Goal: Task Accomplishment & Management: Use online tool/utility

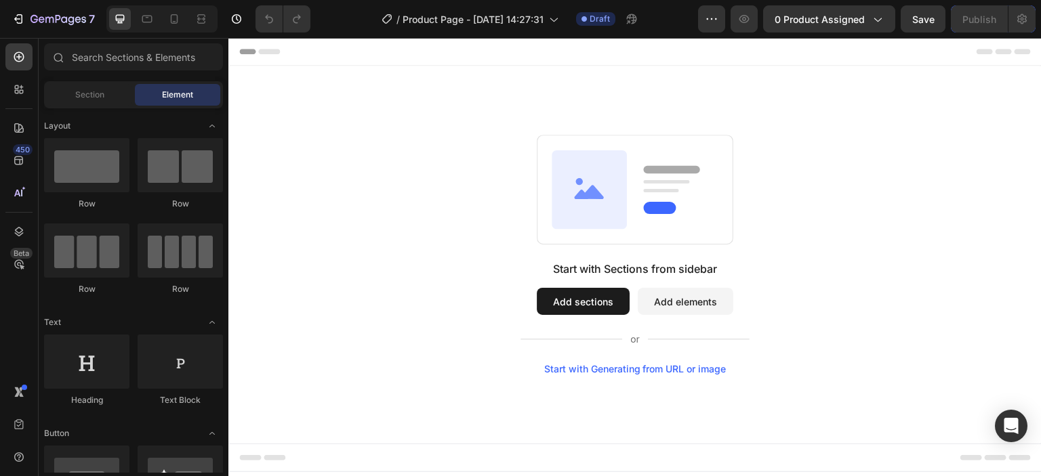
drag, startPoint x: 497, startPoint y: 297, endPoint x: 462, endPoint y: 269, distance: 44.8
click at [462, 269] on div "Start with Sections from sidebar Add sections Add elements Start with Generatin…" at bounding box center [635, 255] width 716 height 240
click at [445, 192] on div "Start with Sections from sidebar Add sections Add elements Start with Generatin…" at bounding box center [635, 255] width 716 height 240
drag, startPoint x: 610, startPoint y: 298, endPoint x: 560, endPoint y: 298, distance: 50.8
click at [560, 298] on button "Add sections" at bounding box center [583, 301] width 93 height 27
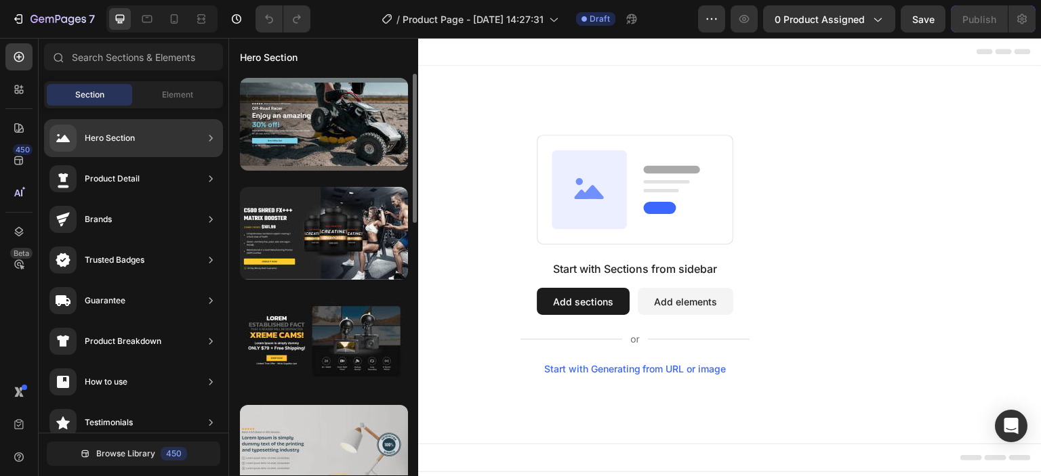
click at [337, 418] on div at bounding box center [324, 451] width 168 height 93
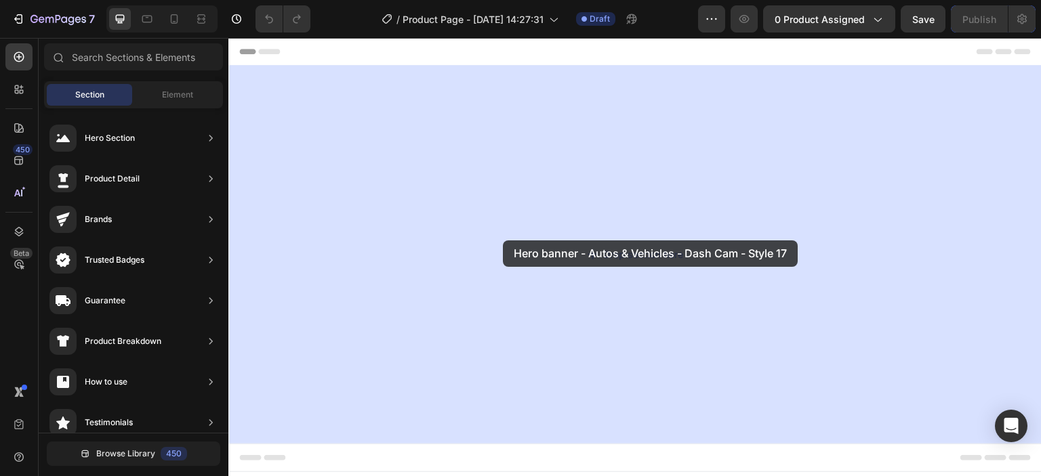
drag, startPoint x: 556, startPoint y: 388, endPoint x: 503, endPoint y: 241, distance: 156.5
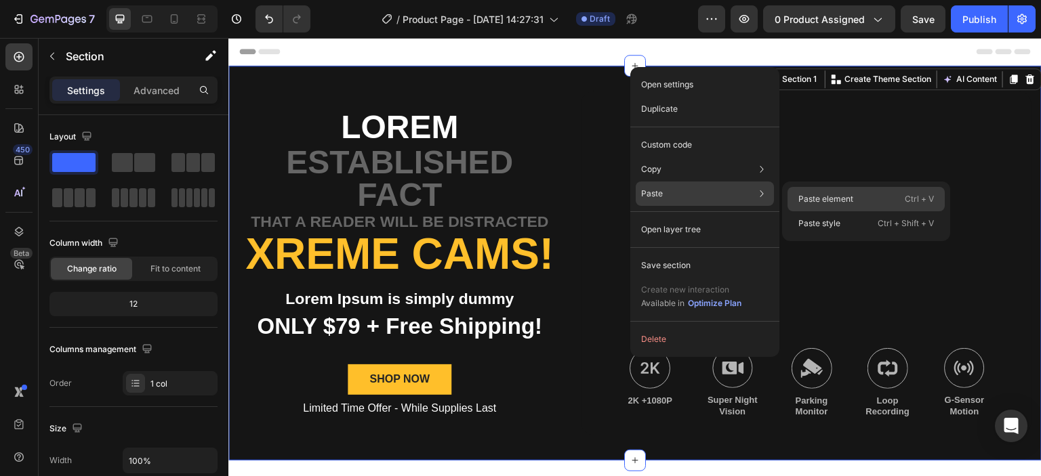
click at [798, 200] on p "Paste element" at bounding box center [825, 199] width 55 height 12
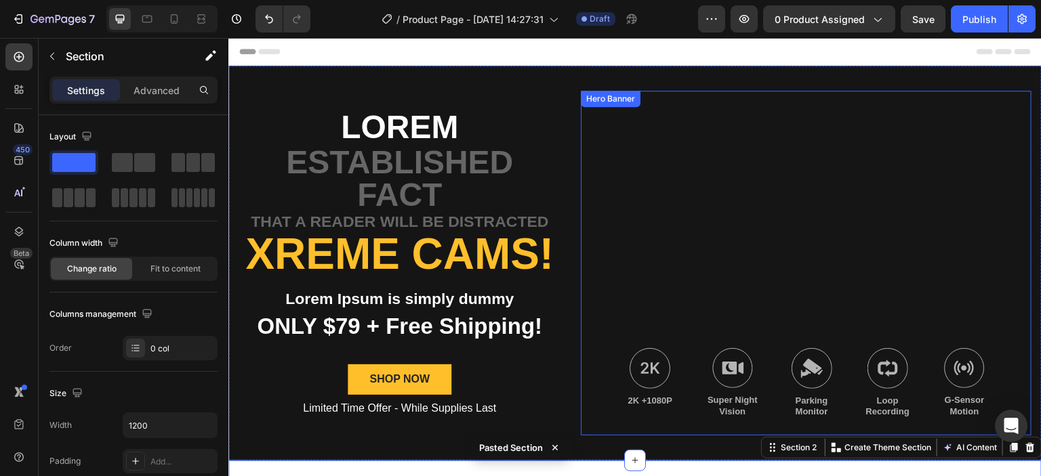
scroll to position [136, 0]
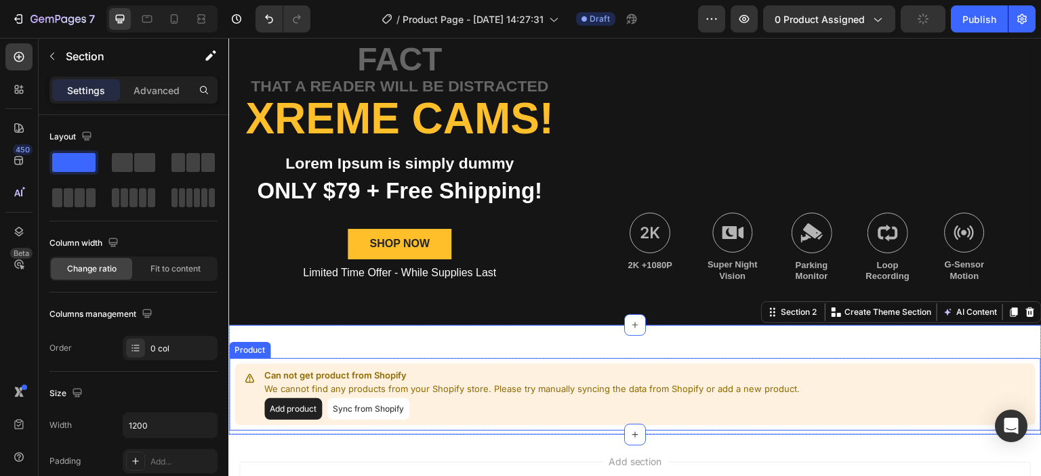
click at [381, 404] on button "Sync from Shopify" at bounding box center [368, 409] width 82 height 22
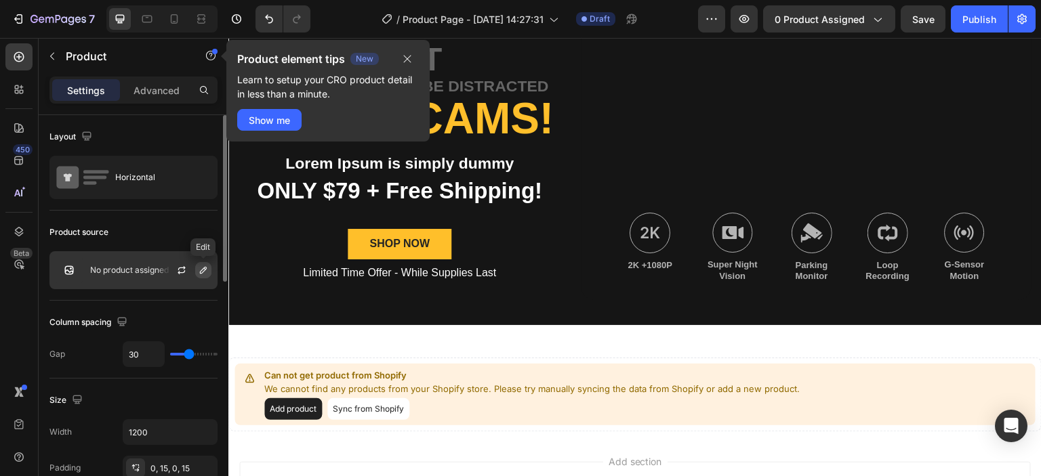
click at [198, 267] on icon "button" at bounding box center [203, 270] width 11 height 11
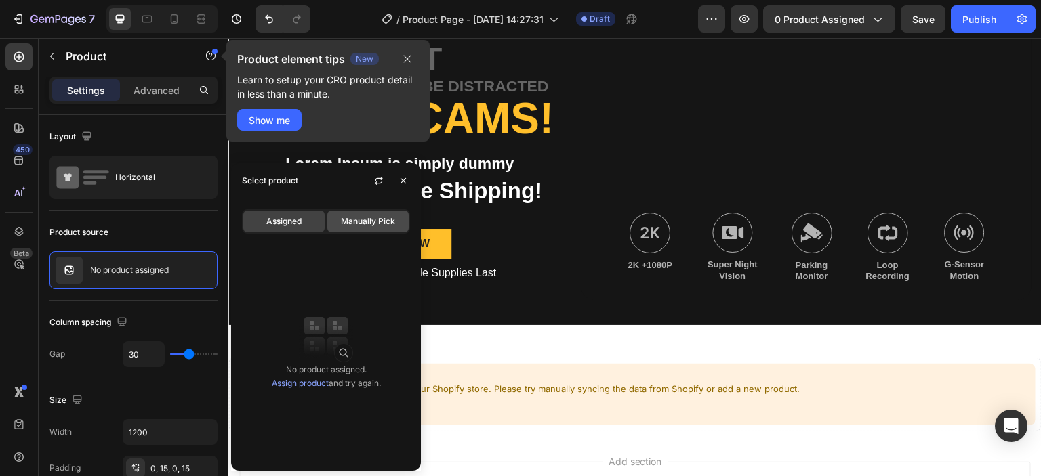
click at [344, 222] on span "Manually Pick" at bounding box center [368, 221] width 54 height 12
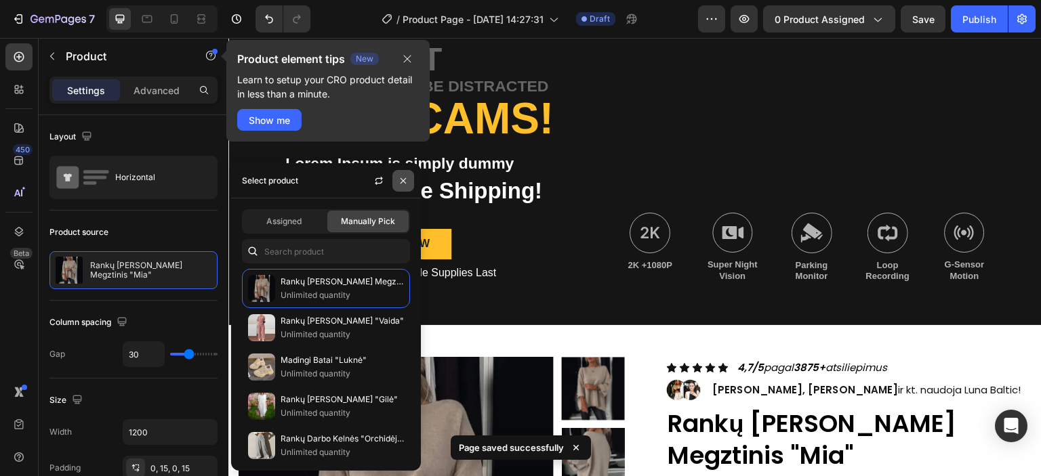
click at [396, 181] on button "button" at bounding box center [403, 181] width 22 height 22
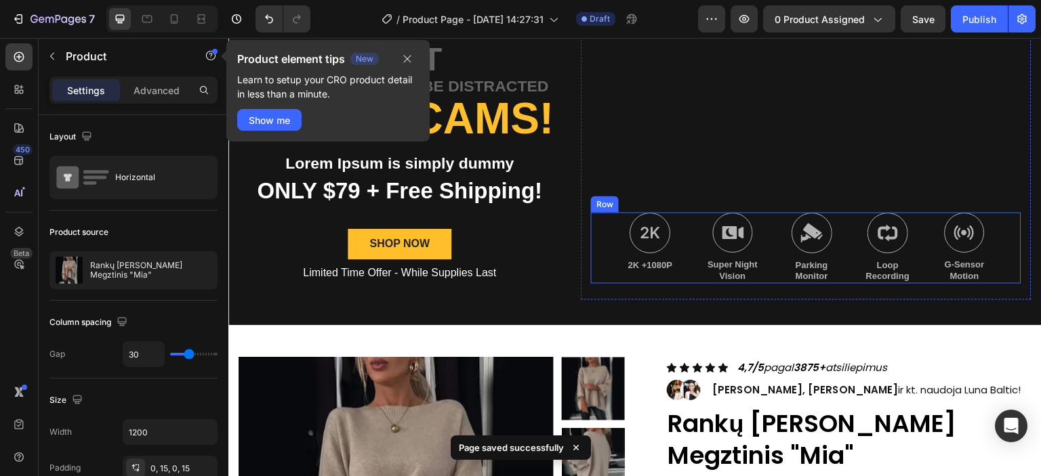
scroll to position [0, 0]
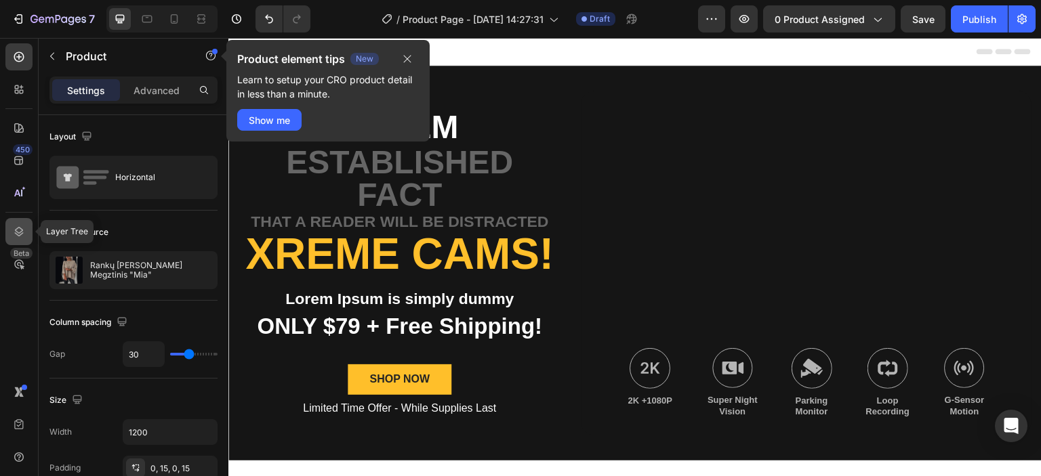
click at [23, 223] on div at bounding box center [18, 231] width 27 height 27
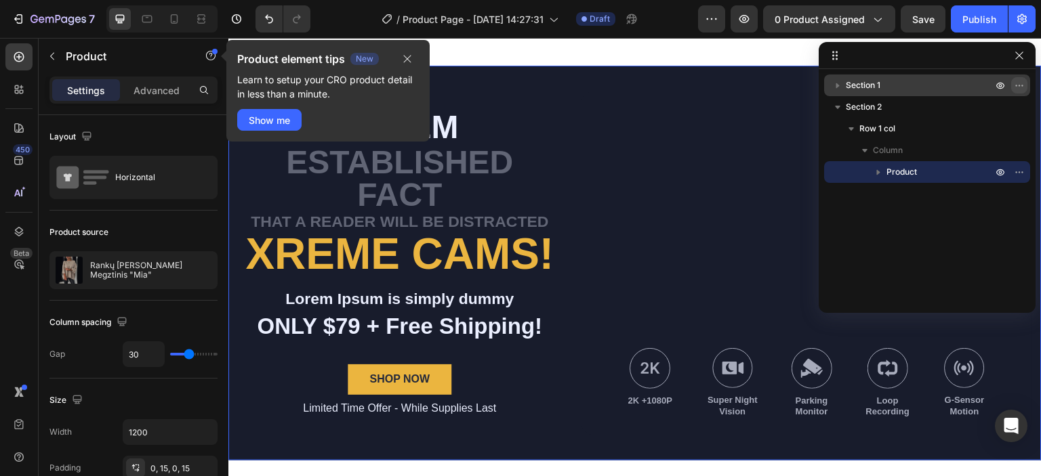
click at [1011, 84] on button "button" at bounding box center [1019, 85] width 16 height 16
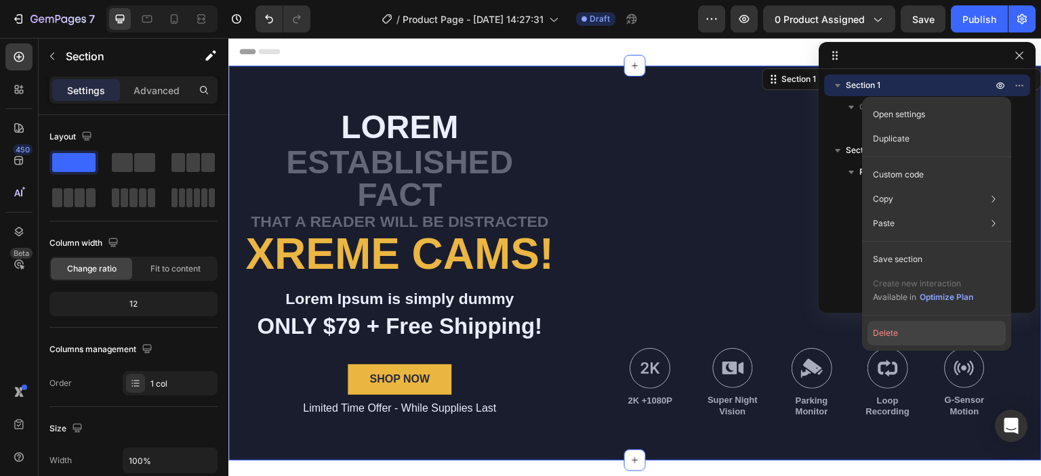
click at [903, 329] on button "Delete" at bounding box center [936, 333] width 138 height 24
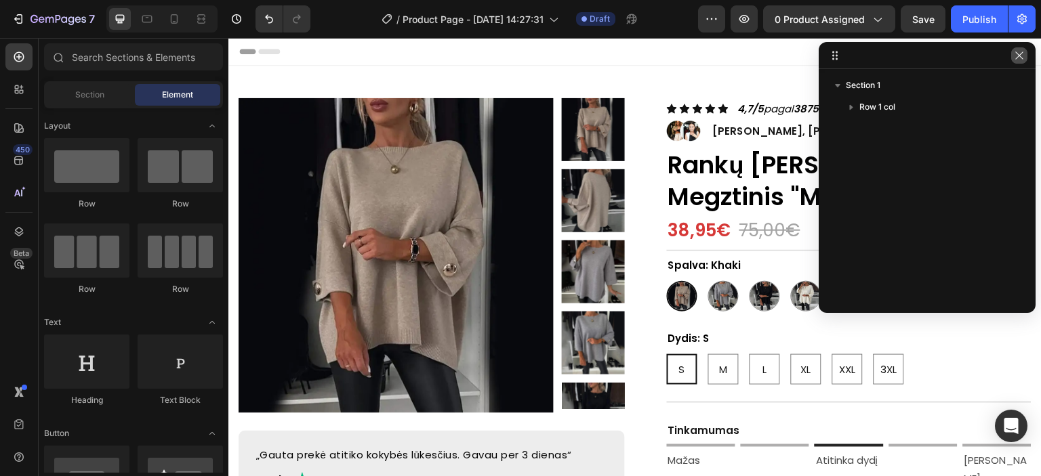
click at [1015, 57] on icon "button" at bounding box center [1019, 55] width 11 height 11
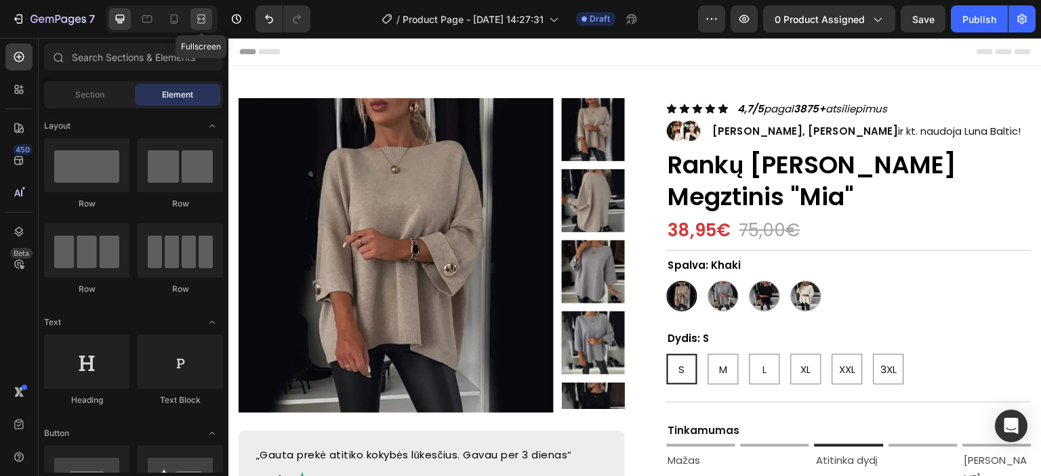
click at [194, 22] on div at bounding box center [201, 19] width 22 height 22
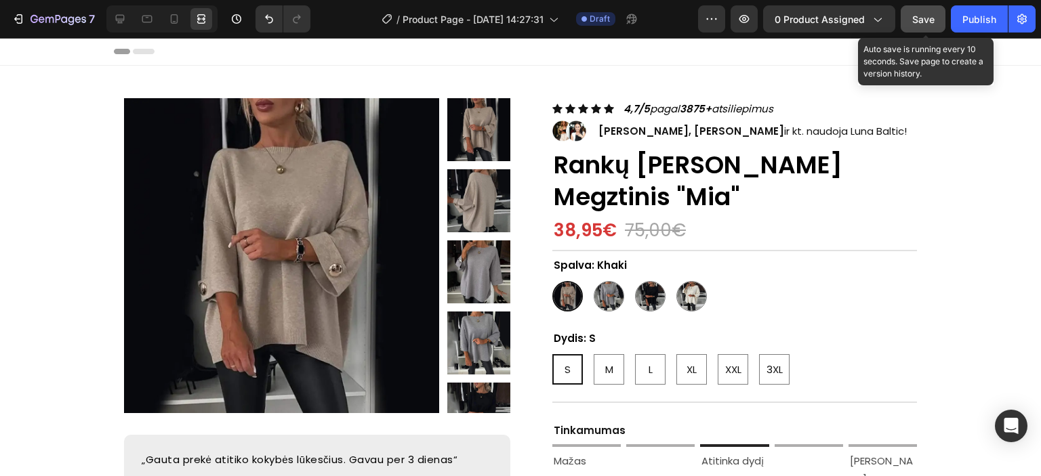
click at [912, 14] on span "Save" at bounding box center [923, 20] width 22 height 12
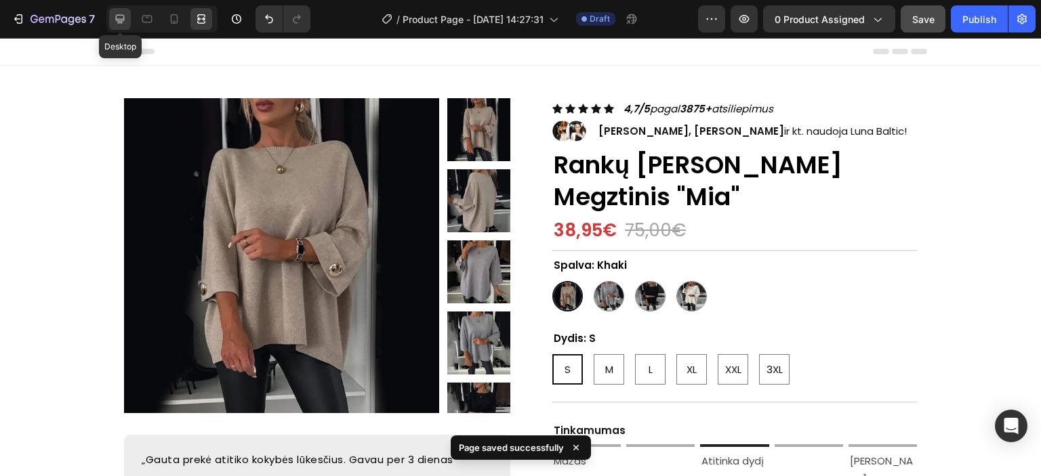
click at [125, 16] on icon at bounding box center [120, 19] width 14 height 14
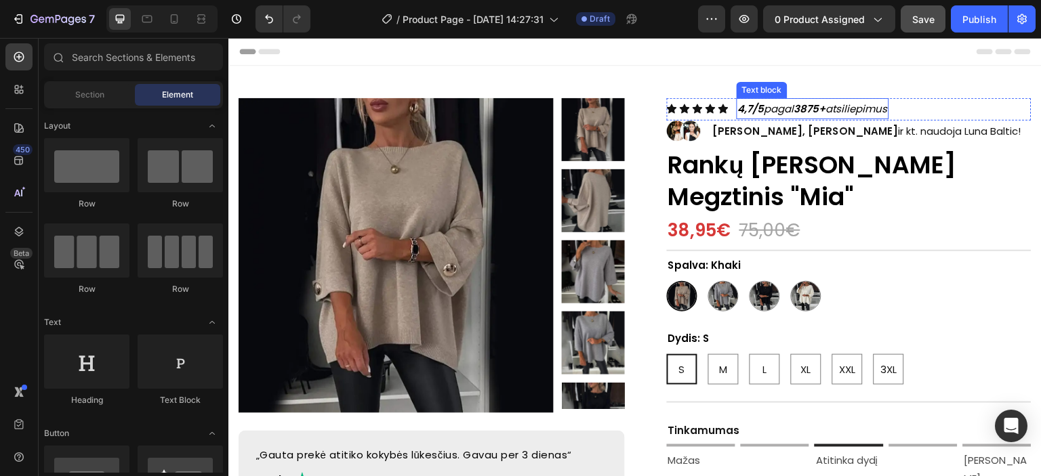
click at [817, 110] on strong "3875+" at bounding box center [810, 109] width 32 height 14
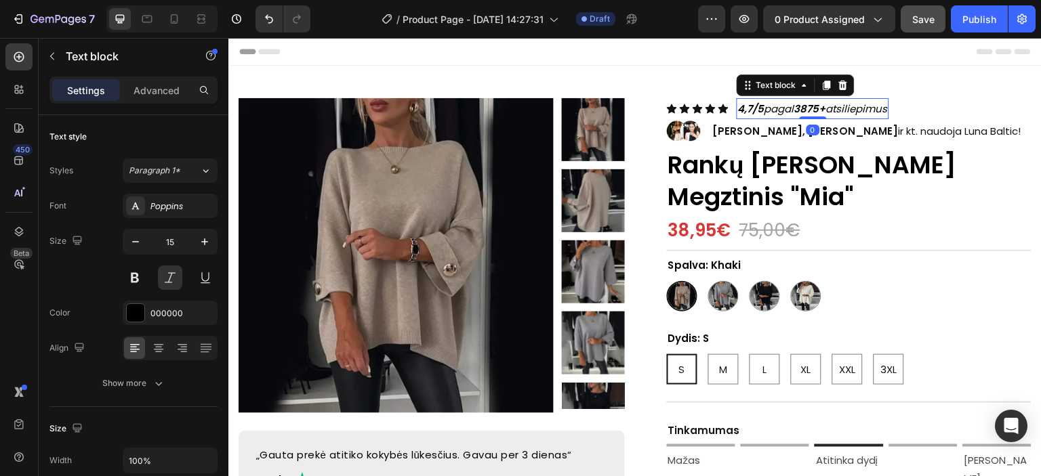
click at [821, 108] on strong "3875+" at bounding box center [810, 109] width 32 height 14
copy p "4,7/5 pagal 3875+ atsiliepimus"
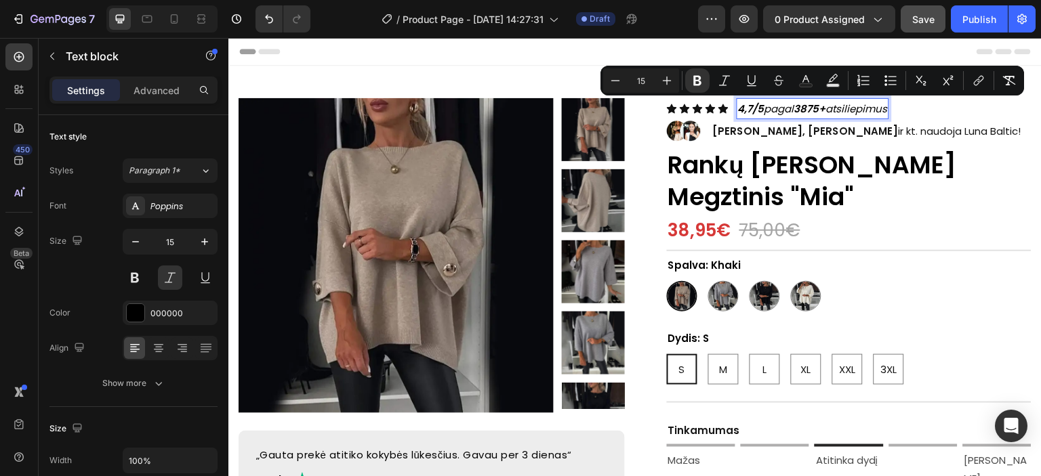
click at [764, 113] on p "4,7/5 pagal 3875+ atsiliepimus" at bounding box center [813, 109] width 150 height 18
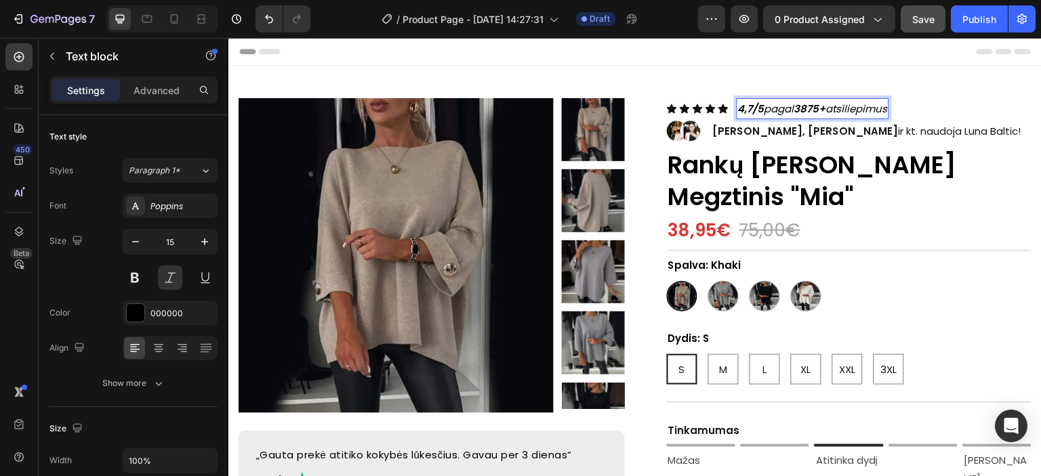
click at [781, 110] on p "4,7/5 pagal 3875+ atsiliepimus" at bounding box center [813, 109] width 150 height 18
click at [798, 110] on strong "4,7/5 pēc 3875+ atsauksmēm" at bounding box center [815, 109] width 154 height 14
drag, startPoint x: 781, startPoint y: 108, endPoint x: 764, endPoint y: 110, distance: 16.3
click at [764, 110] on strong "4,7/5 pēc 3875+ atsauksmēm" at bounding box center [815, 109] width 154 height 14
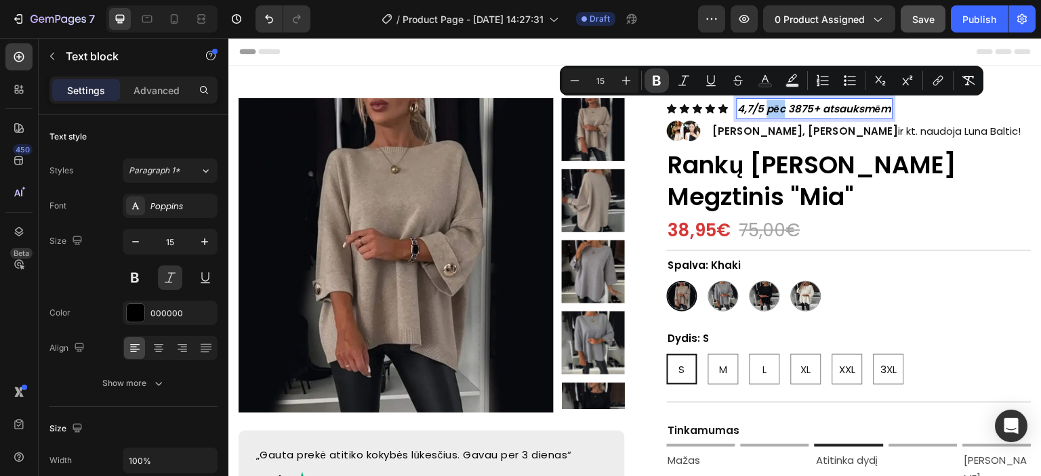
click at [659, 78] on icon "Editor contextual toolbar" at bounding box center [656, 81] width 8 height 10
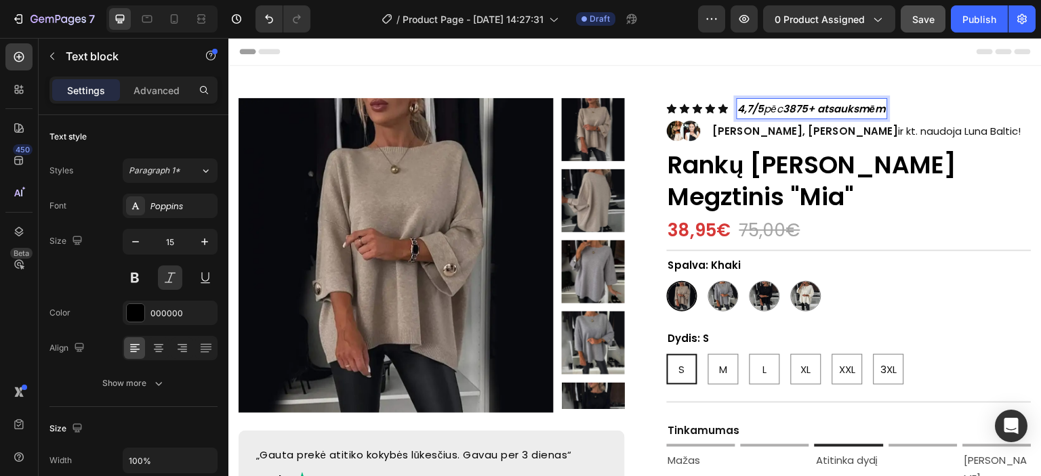
click at [821, 109] on strong "3875+ atsauksmēm" at bounding box center [834, 109] width 103 height 14
drag, startPoint x: 821, startPoint y: 109, endPoint x: 884, endPoint y: 109, distance: 63.0
click at [884, 109] on strong "3875+ atsauksmēm" at bounding box center [834, 109] width 103 height 14
click at [814, 110] on strong "3875+ atsauksmēm" at bounding box center [834, 109] width 103 height 14
click at [799, 109] on strong "3875+ atsauksmēm" at bounding box center [834, 109] width 103 height 14
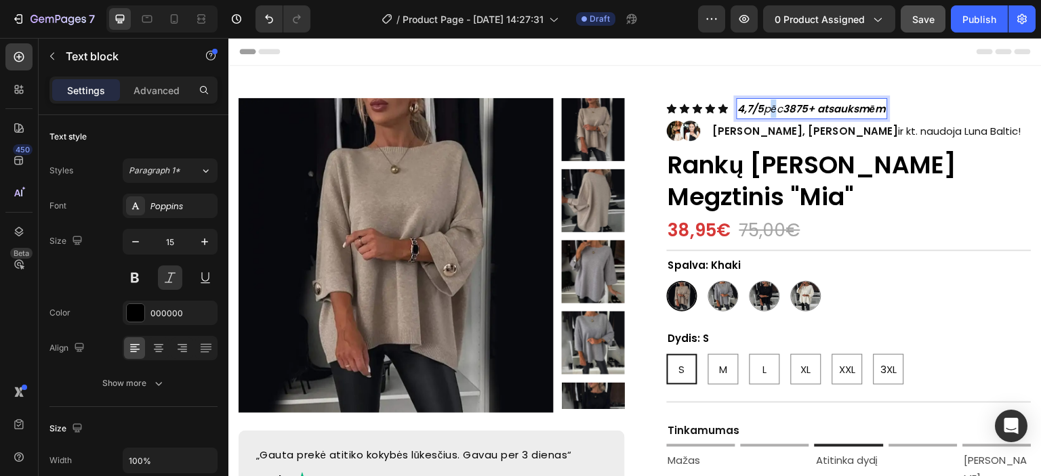
click at [774, 105] on p "4,7/5 pēc 3875+ atsauksmēm" at bounding box center [812, 109] width 148 height 18
click at [791, 108] on strong "3875+ atsauksmēm" at bounding box center [834, 109] width 103 height 14
drag, startPoint x: 821, startPoint y: 109, endPoint x: 884, endPoint y: 104, distance: 63.9
click at [884, 104] on strong "3875+ atsauksmēm" at bounding box center [834, 109] width 103 height 14
click at [127, 275] on button at bounding box center [135, 278] width 24 height 24
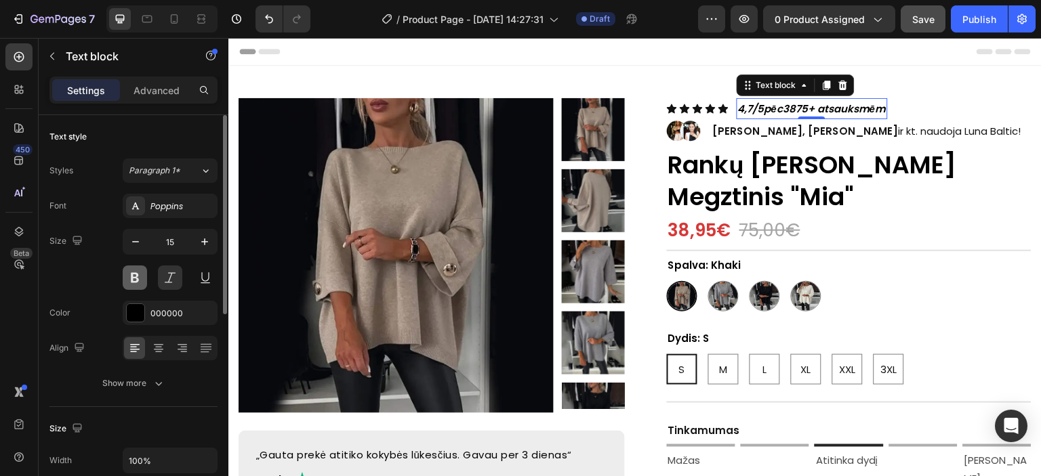
click at [127, 273] on button at bounding box center [135, 278] width 24 height 24
click at [833, 112] on strong "3875+ atsauksmēm" at bounding box center [834, 109] width 103 height 14
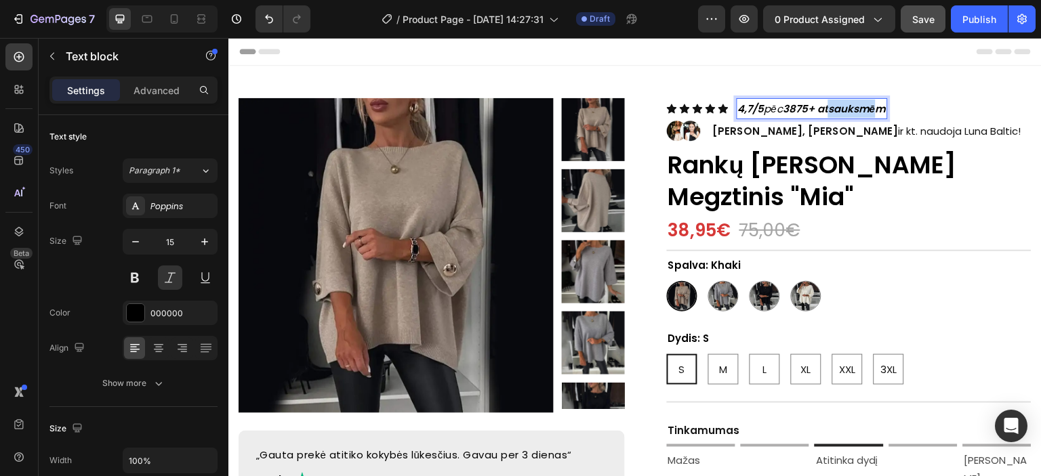
drag, startPoint x: 823, startPoint y: 109, endPoint x: 870, endPoint y: 109, distance: 47.4
click at [870, 109] on strong "3875+ atsauksmēm" at bounding box center [834, 109] width 103 height 14
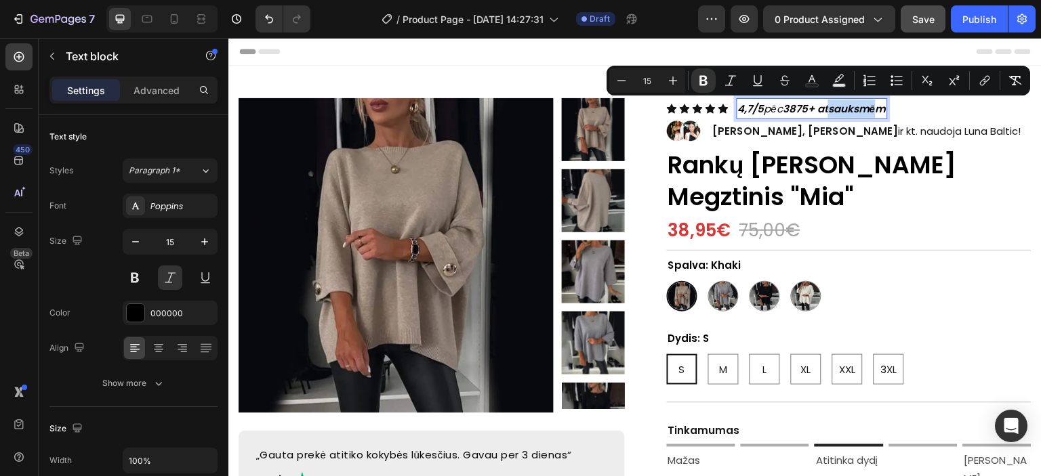
click at [845, 106] on strong "3875+ atsauksmēm" at bounding box center [834, 109] width 103 height 14
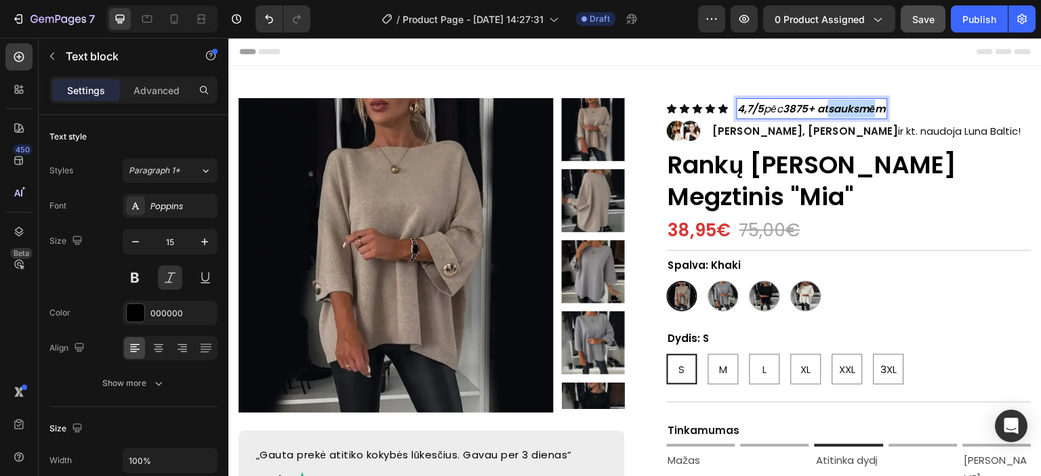
drag, startPoint x: 822, startPoint y: 108, endPoint x: 884, endPoint y: 107, distance: 62.3
click at [884, 107] on strong "3875+ atsauksmēm" at bounding box center [834, 109] width 103 height 14
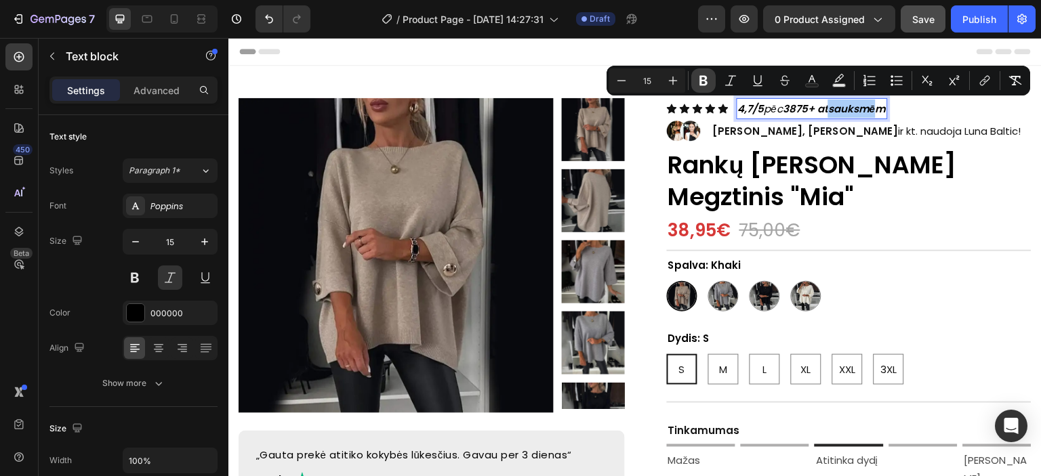
click at [705, 79] on icon "Editor contextual toolbar" at bounding box center [703, 81] width 8 height 10
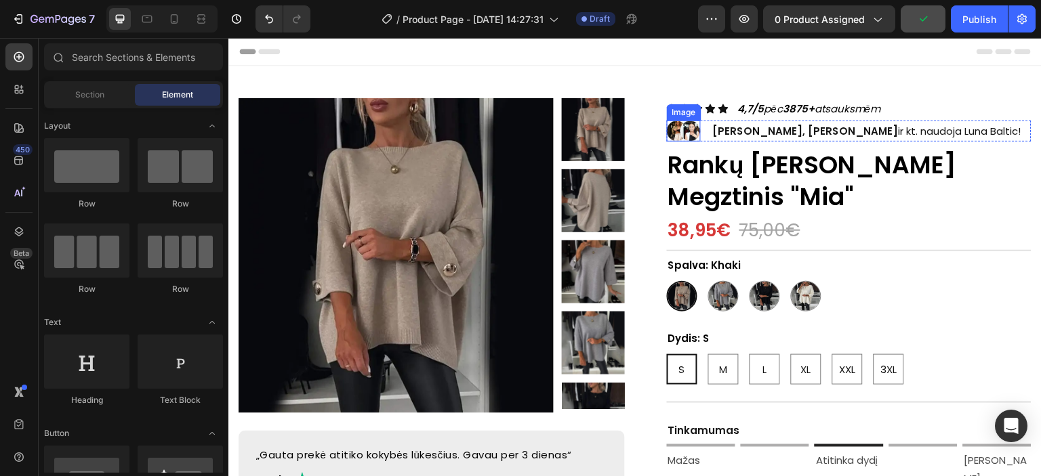
click at [684, 124] on img at bounding box center [684, 131] width 34 height 21
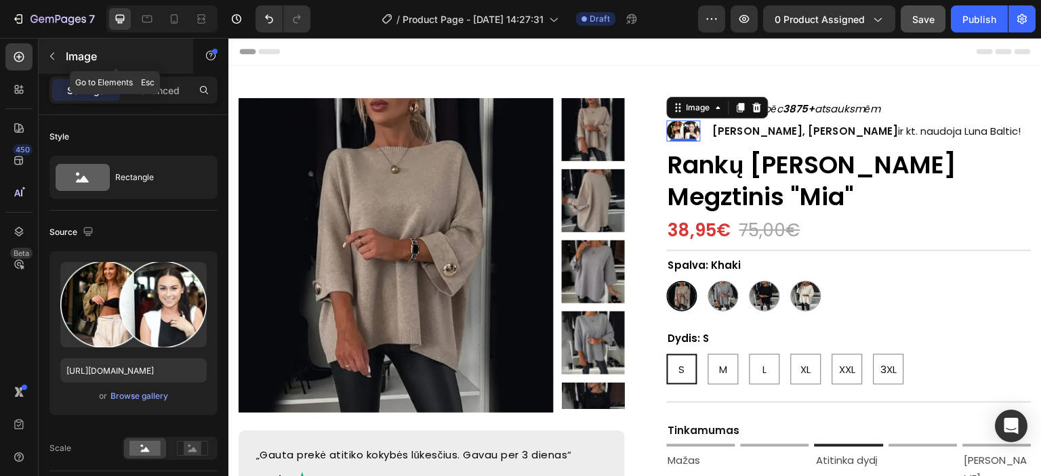
click at [52, 52] on icon "button" at bounding box center [52, 56] width 11 height 11
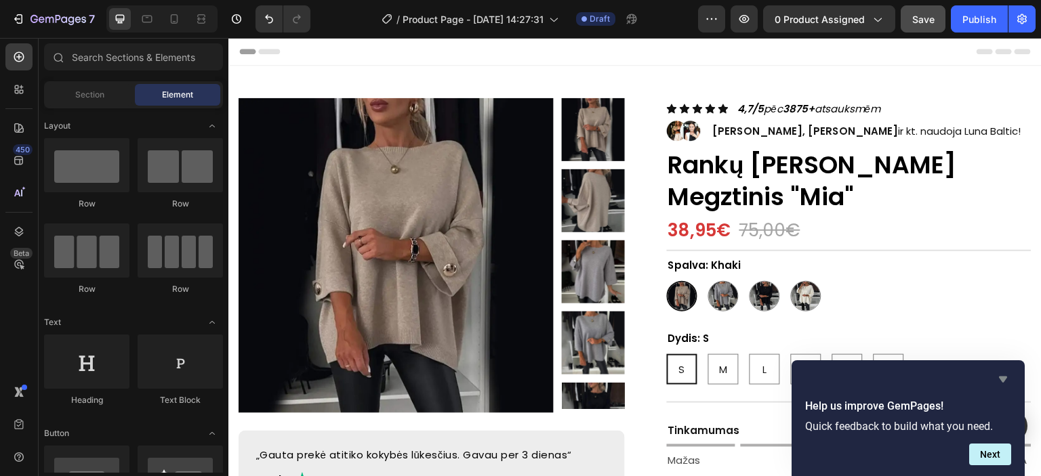
click at [1001, 381] on icon "Hide survey" at bounding box center [1003, 380] width 8 height 6
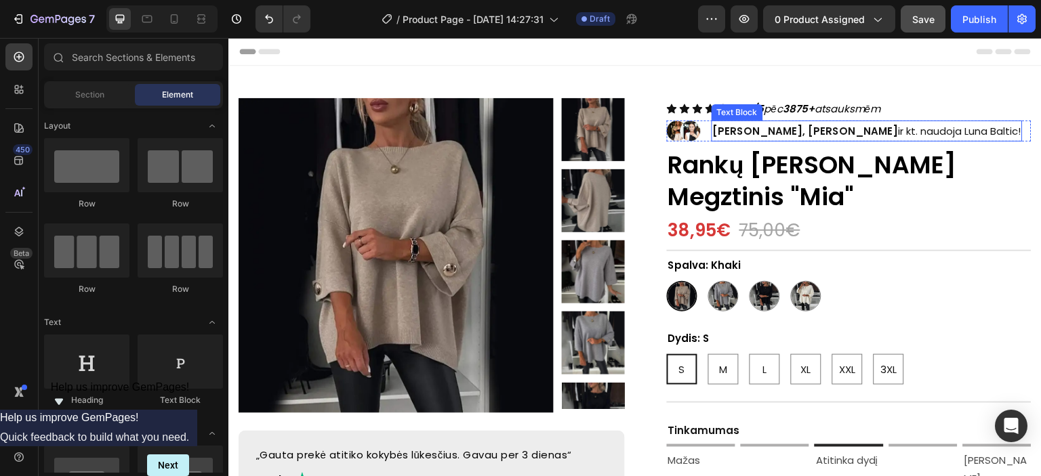
click at [753, 127] on strong "[PERSON_NAME], [PERSON_NAME]" at bounding box center [806, 131] width 186 height 14
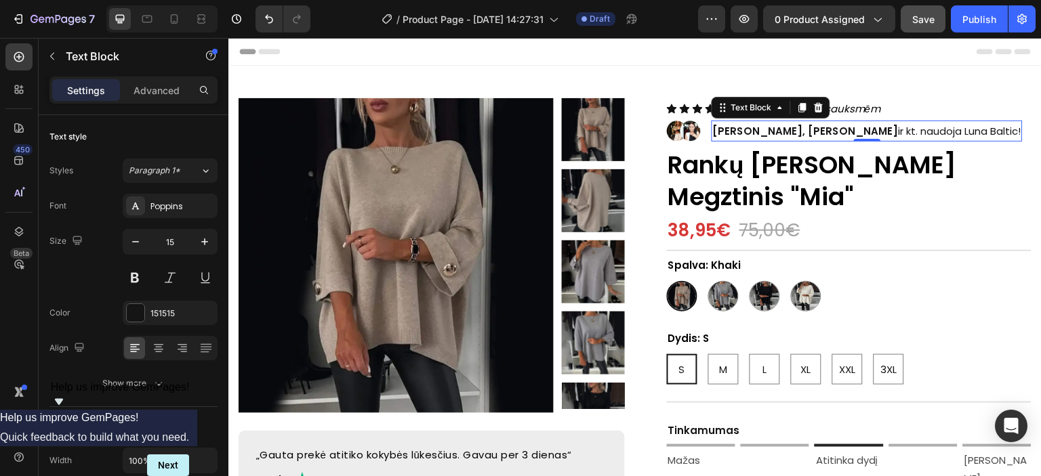
click at [753, 127] on strong "[PERSON_NAME], [PERSON_NAME]" at bounding box center [806, 131] width 186 height 14
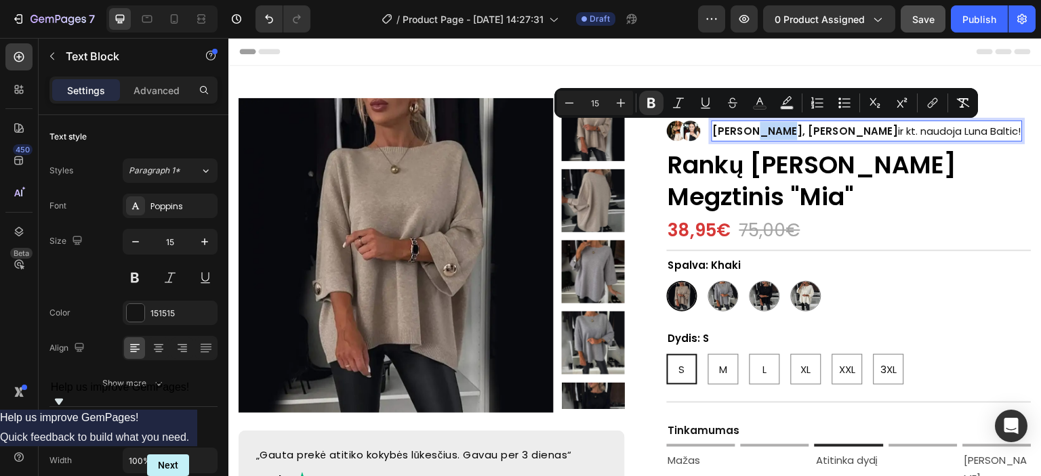
click at [755, 129] on strong "[PERSON_NAME], [PERSON_NAME]" at bounding box center [806, 131] width 186 height 14
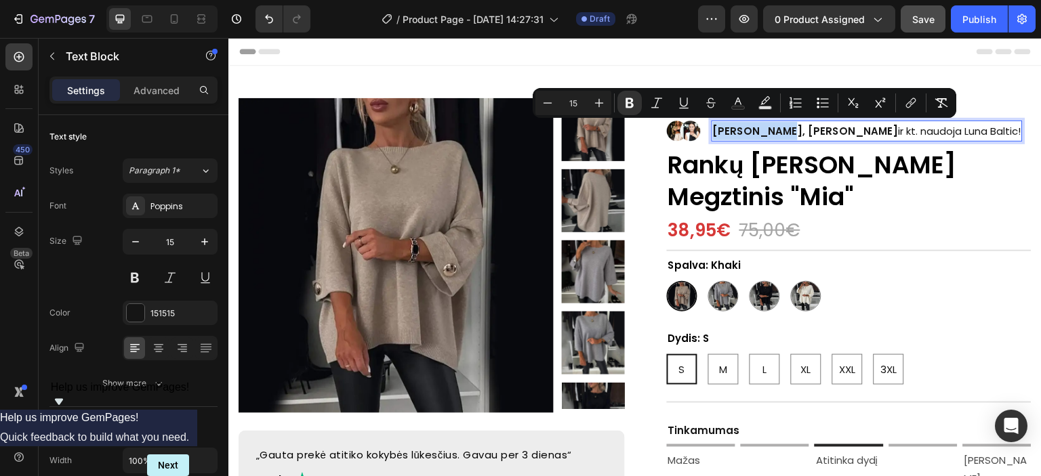
drag, startPoint x: 780, startPoint y: 132, endPoint x: 709, endPoint y: 132, distance: 71.1
click at [713, 132] on strong "[PERSON_NAME], [PERSON_NAME]" at bounding box center [806, 131] width 186 height 14
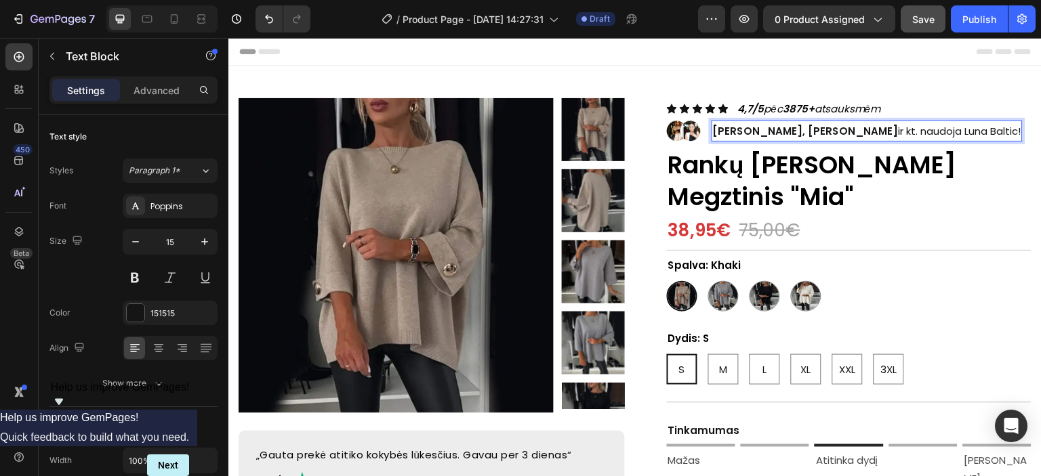
click at [825, 132] on strong "[PERSON_NAME], [PERSON_NAME]" at bounding box center [806, 131] width 186 height 14
drag, startPoint x: 788, startPoint y: 131, endPoint x: 878, endPoint y: 133, distance: 90.2
click at [878, 133] on strong "[PERSON_NAME], [PERSON_NAME]" at bounding box center [806, 131] width 186 height 14
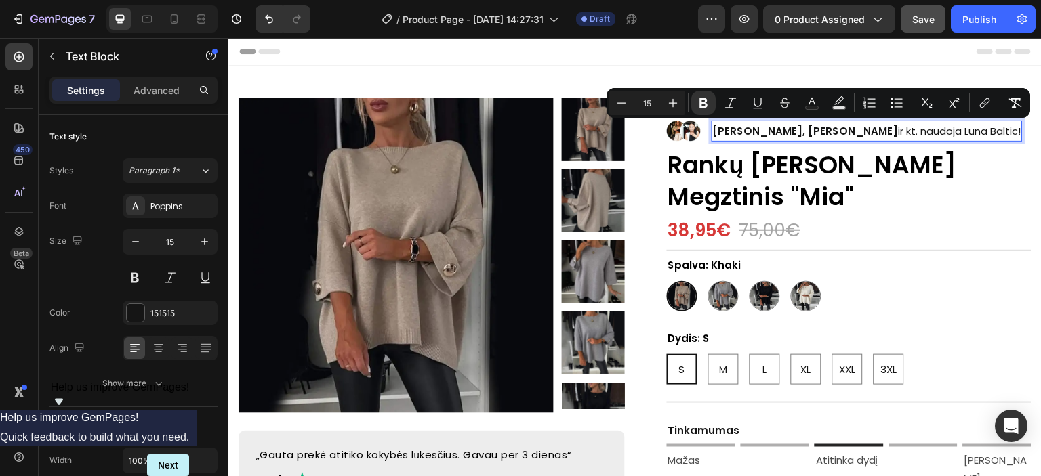
drag, startPoint x: 708, startPoint y: 131, endPoint x: 981, endPoint y: 140, distance: 273.2
click at [981, 140] on div "[PERSON_NAME], [PERSON_NAME] ir kt. naudoja Luna Baltic!" at bounding box center [866, 131] width 311 height 21
copy p "[PERSON_NAME], [PERSON_NAME] ir kt. naudoja Luna Baltic!"
click at [853, 137] on p "[PERSON_NAME], [PERSON_NAME] ir kt. naudoja Luna Baltic!" at bounding box center [867, 131] width 308 height 18
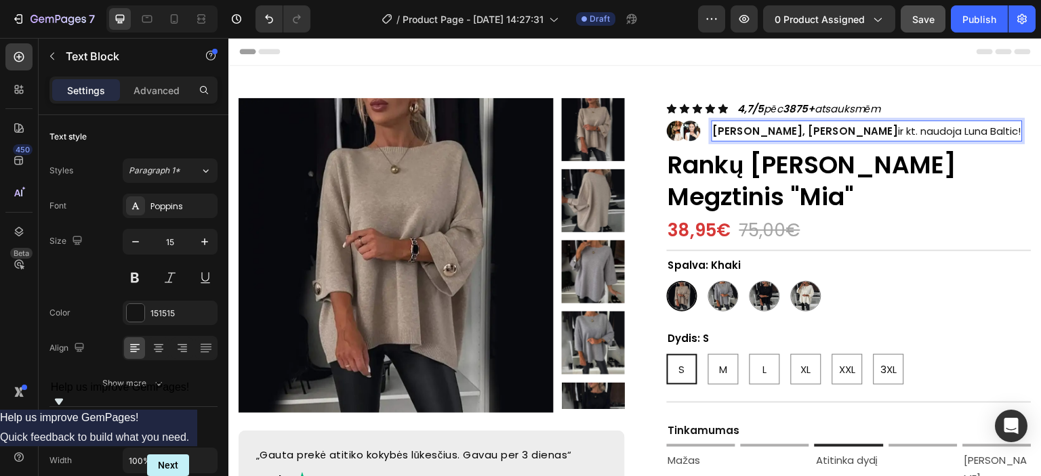
drag, startPoint x: 981, startPoint y: 130, endPoint x: 853, endPoint y: 136, distance: 128.2
click at [853, 136] on div "[PERSON_NAME], [PERSON_NAME] ir kt. naudoja Luna Baltic!" at bounding box center [866, 131] width 311 height 21
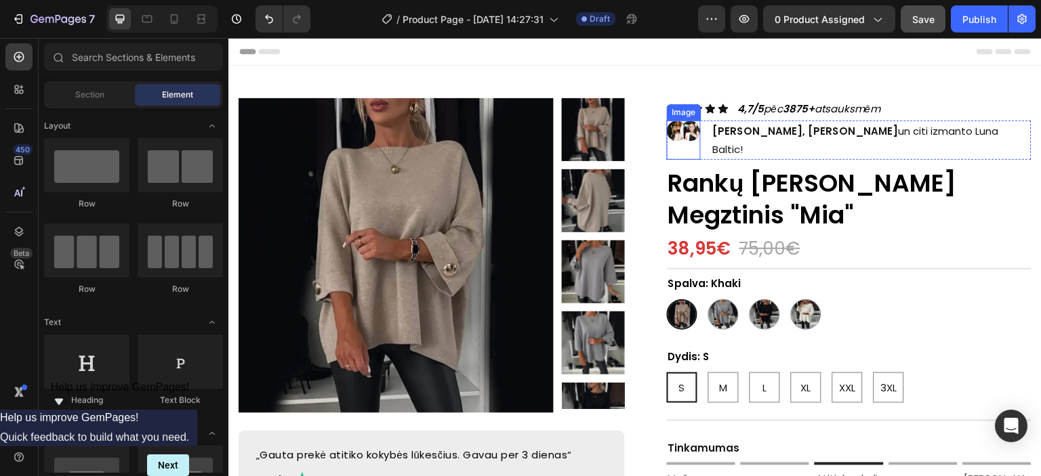
click at [684, 127] on img at bounding box center [684, 131] width 34 height 21
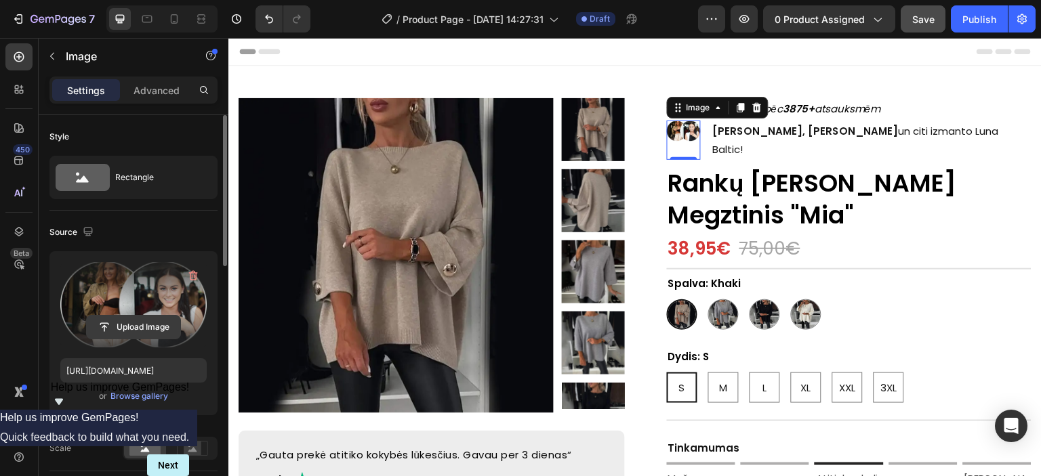
click at [129, 330] on input "file" at bounding box center [134, 327] width 94 height 23
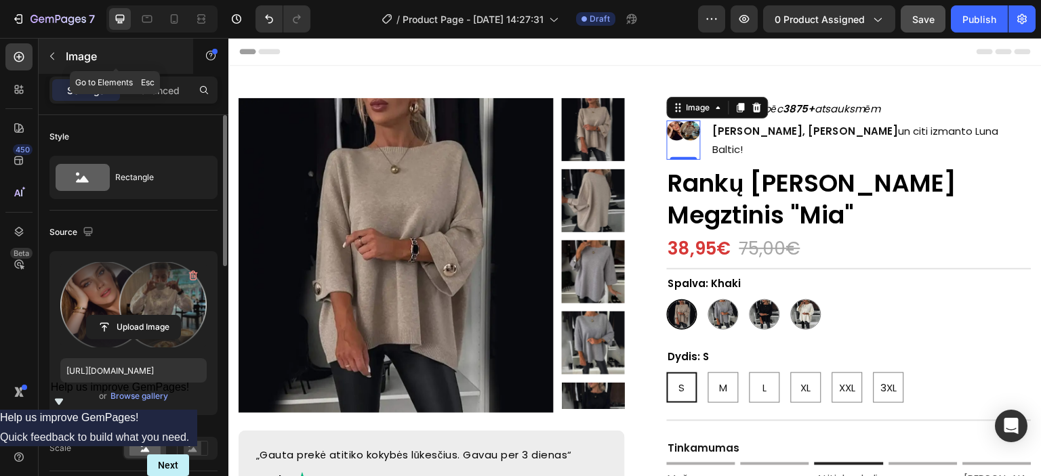
click at [54, 56] on icon "button" at bounding box center [52, 56] width 11 height 11
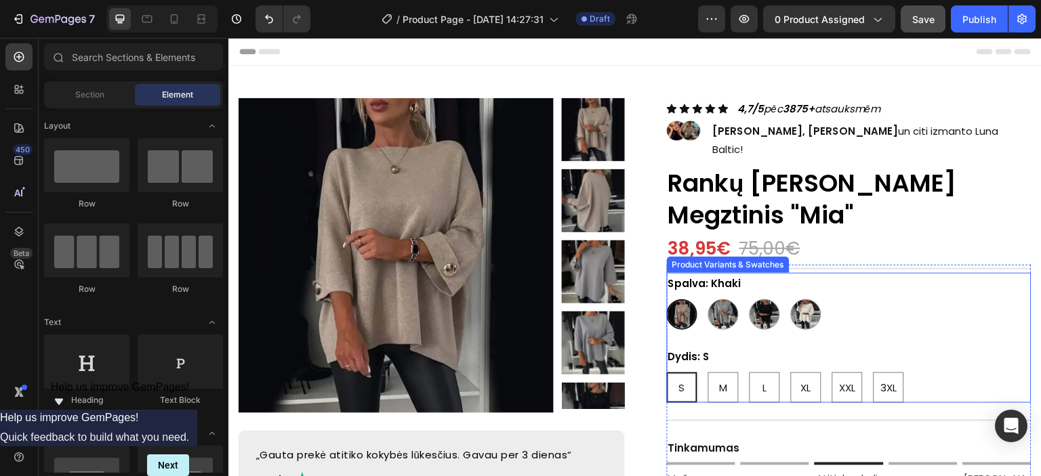
click at [728, 346] on div "Dydis: S S S S M M M L L L XL XL XL XXL XXL XXL 3XL 3XL 3XL" at bounding box center [849, 374] width 365 height 57
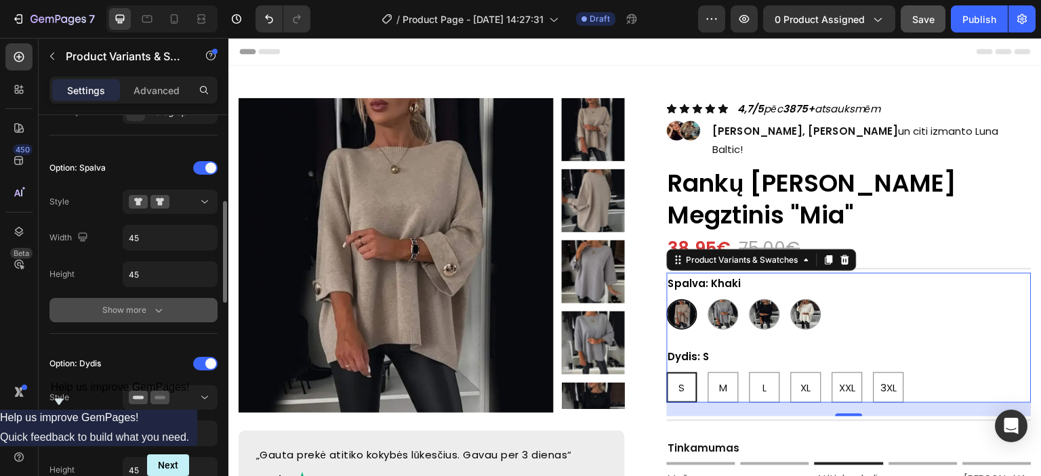
scroll to position [407, 0]
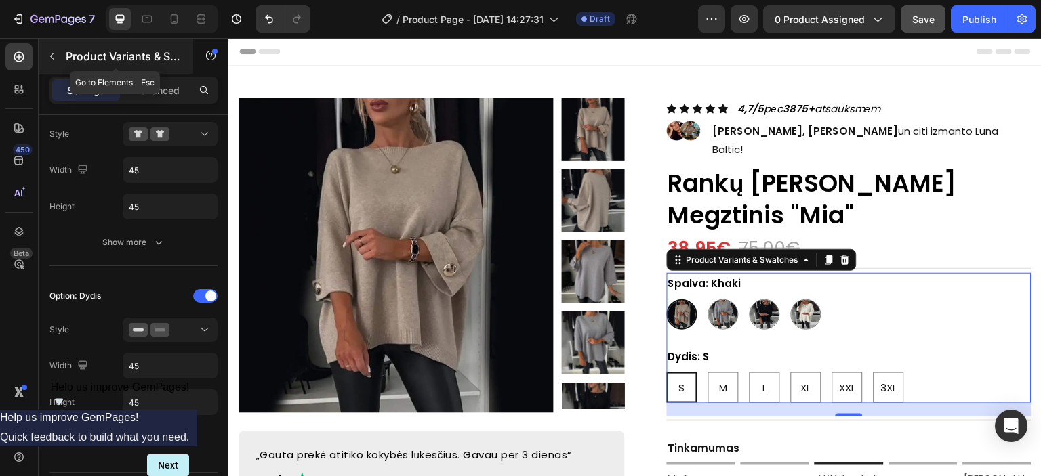
click at [47, 54] on icon "button" at bounding box center [52, 56] width 11 height 11
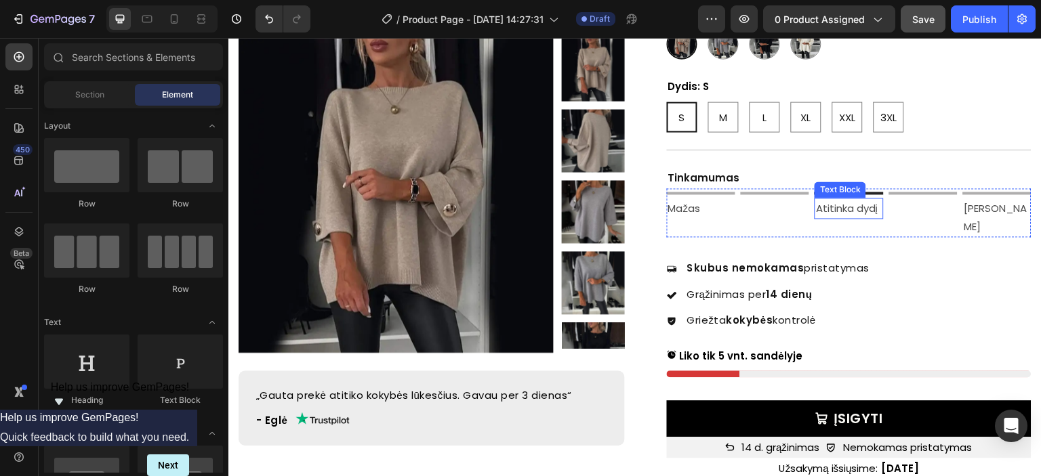
scroll to position [339, 0]
